Goal: Submit feedback/report problem

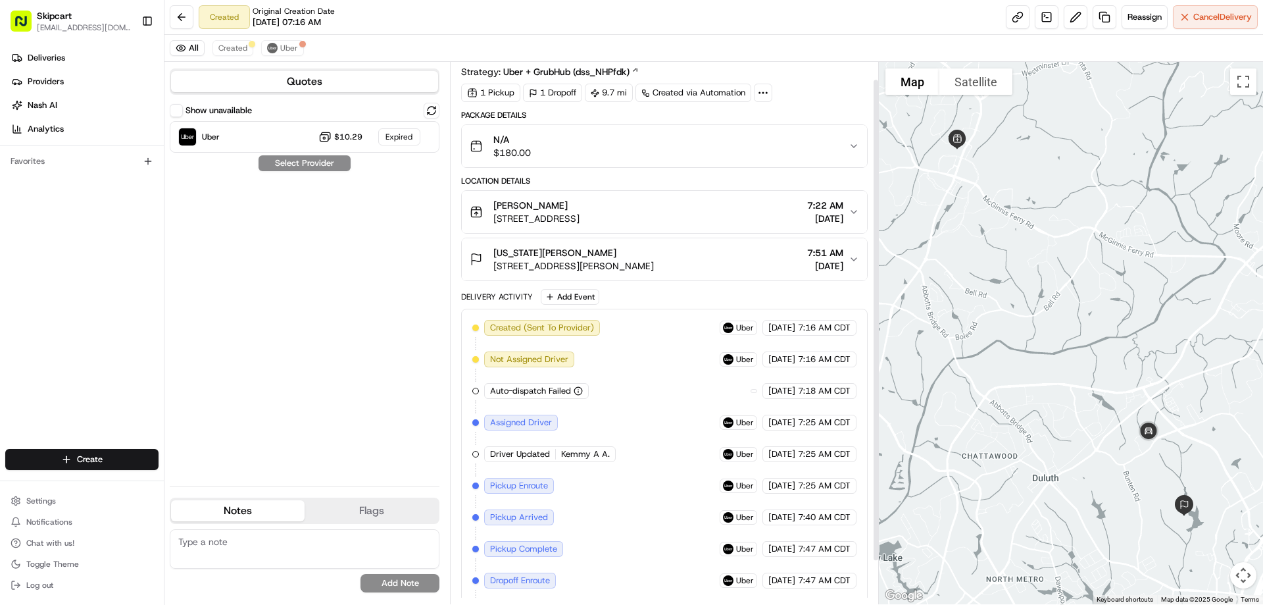
scroll to position [68, 0]
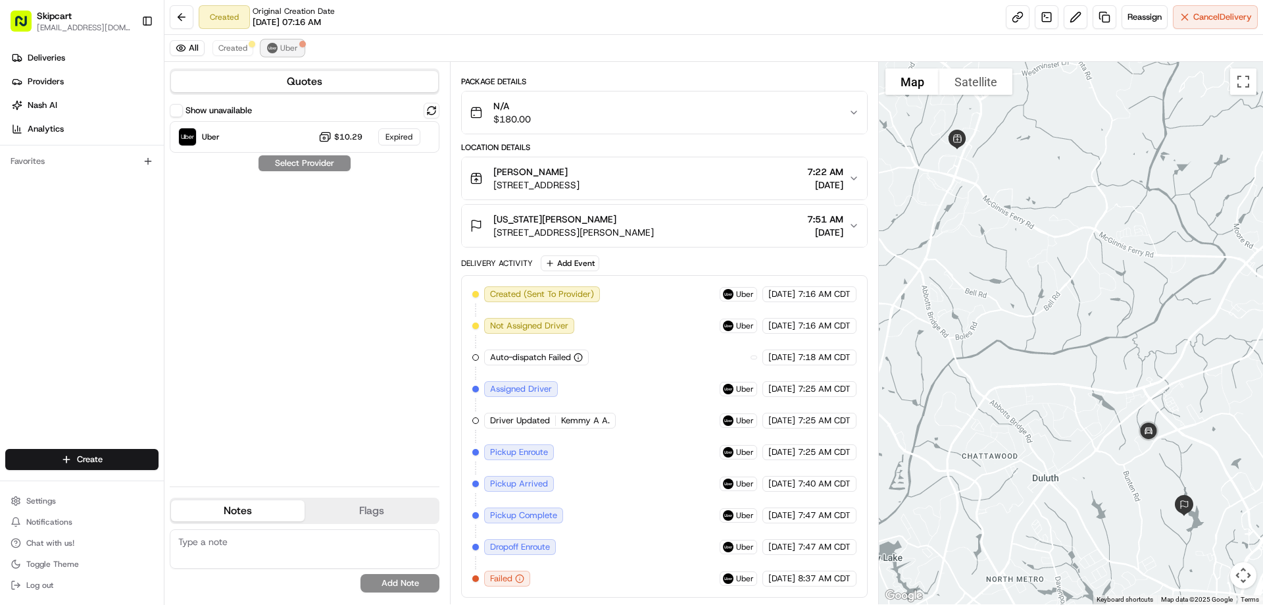
click at [277, 43] on button "Uber" at bounding box center [282, 48] width 43 height 16
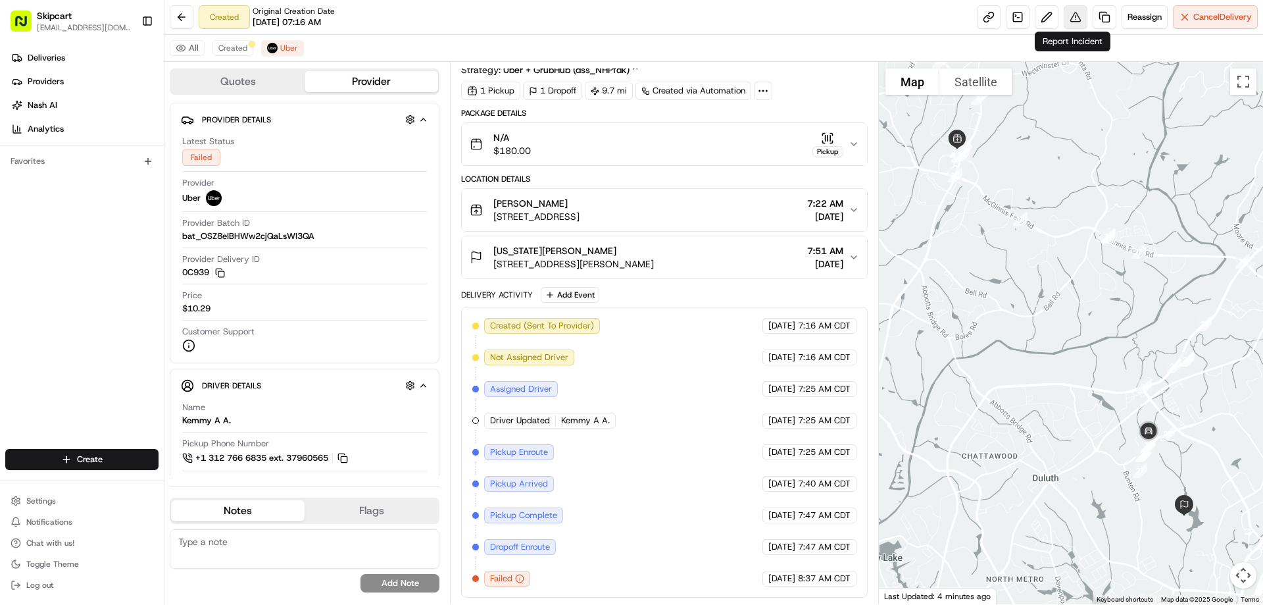
click at [1079, 13] on button at bounding box center [1076, 17] width 24 height 24
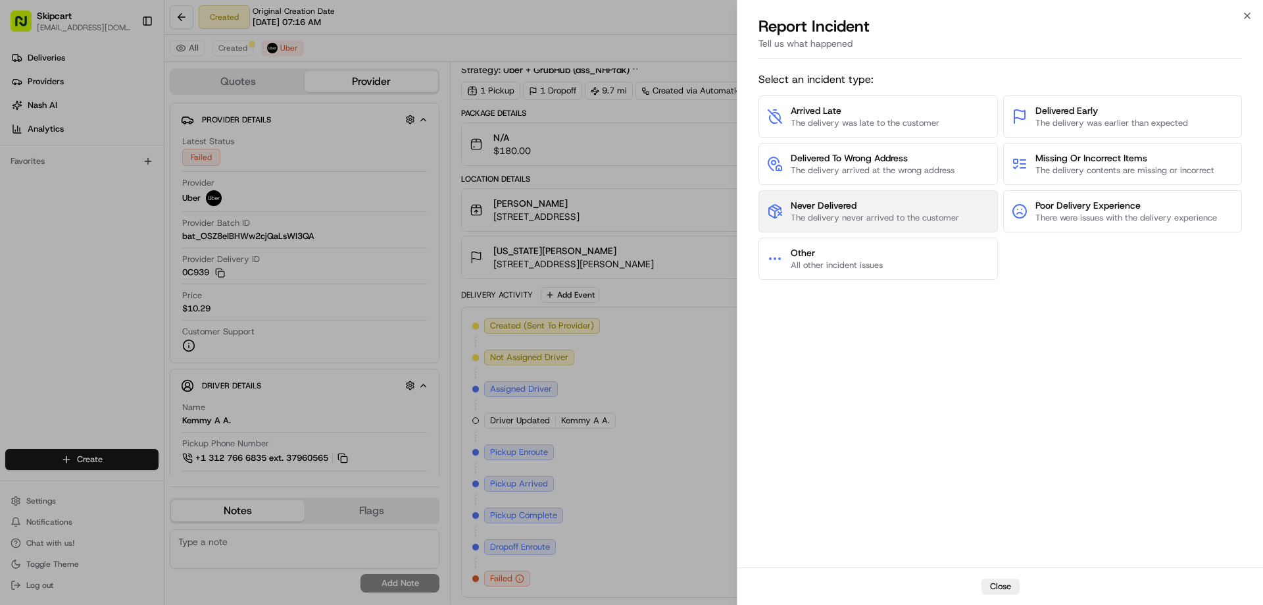
click at [893, 212] on span "The delivery never arrived to the customer" at bounding box center [875, 218] width 168 height 12
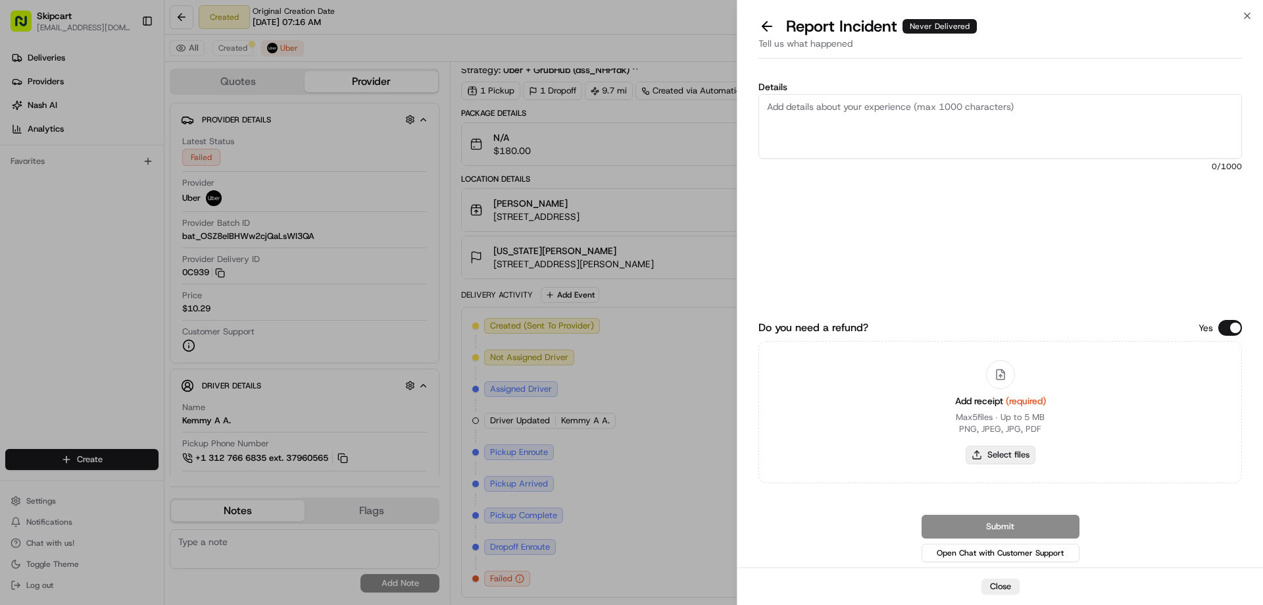
click at [999, 460] on button "Select files" at bounding box center [1001, 454] width 70 height 18
type input "C:\fakepath\[DATE] 083959.png"
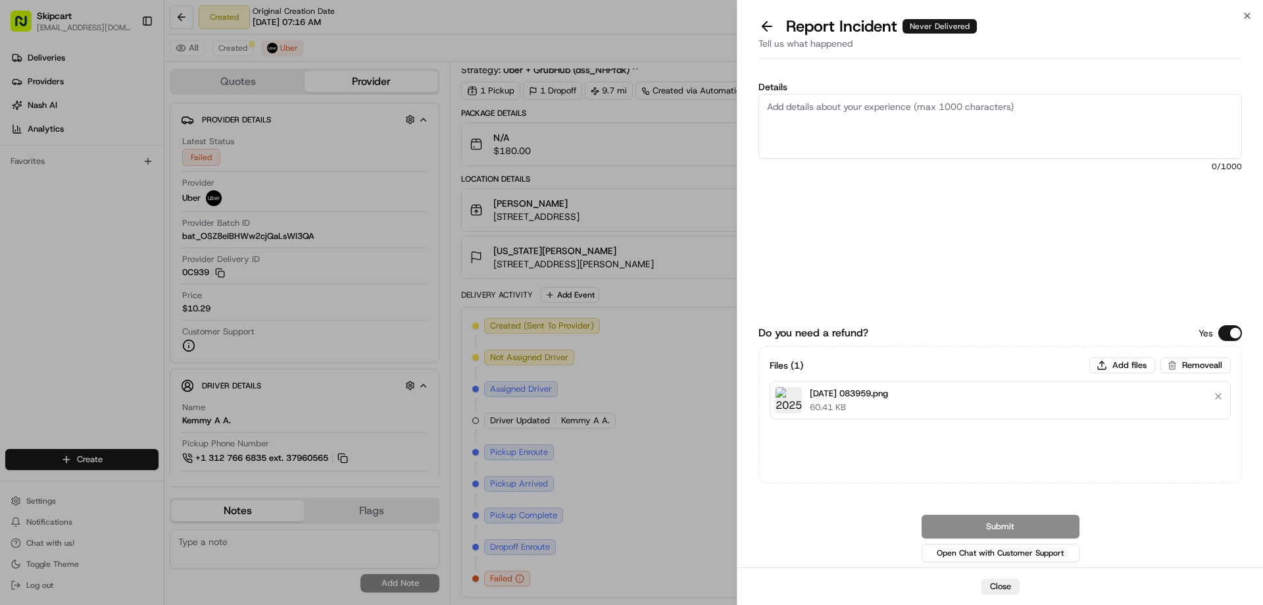
click at [784, 107] on textarea "Details" at bounding box center [999, 126] width 483 height 64
paste textarea "Driver picked up order and failed to deliver or return items."
type textarea "Driver picked up order and failed to deliver or return items."
click at [995, 521] on button "Submit" at bounding box center [1001, 526] width 158 height 24
